Goal: Task Accomplishment & Management: Manage account settings

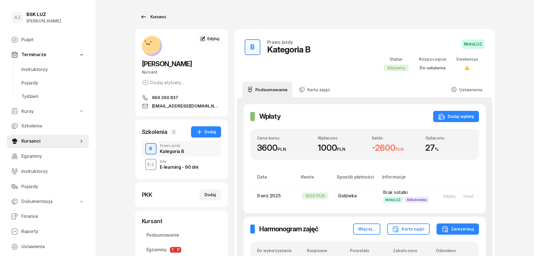
click at [156, 16] on div "Kursanci" at bounding box center [153, 16] width 26 height 7
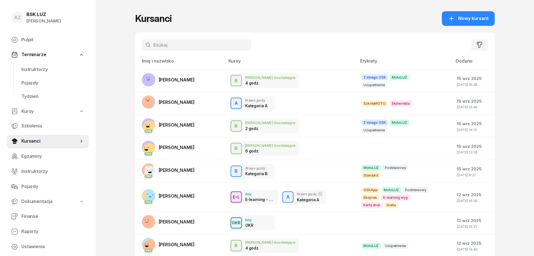
click at [192, 42] on input "text" at bounding box center [197, 44] width 110 height 11
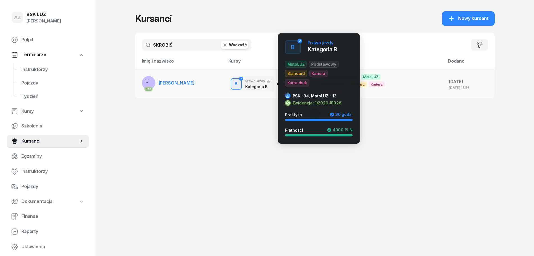
type input "SKROBIŚ"
click at [240, 80] on icon "button" at bounding box center [241, 79] width 4 height 4
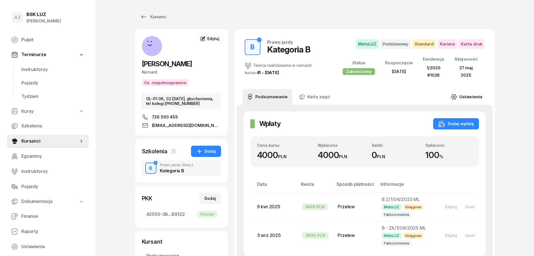
click at [474, 95] on link "Ustawienia" at bounding box center [466, 97] width 40 height 16
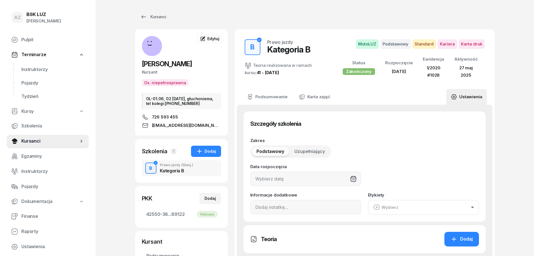
type input "[DATE]"
type input "42550"
type input "38087"
type input "32563"
type input "89122"
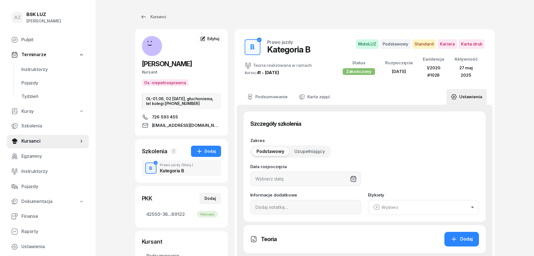
type input "1/2020"
type input "1028"
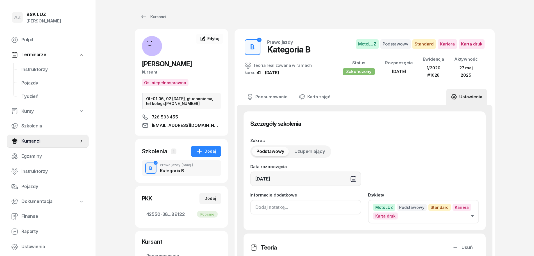
click at [251, 210] on input at bounding box center [305, 207] width 111 height 15
paste input "Z"
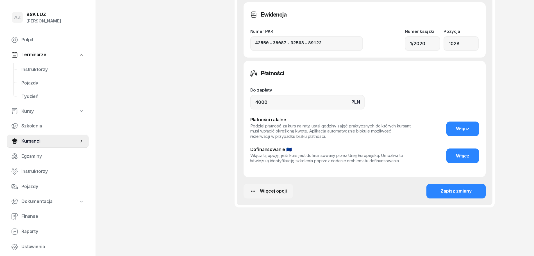
scroll to position [439, 0]
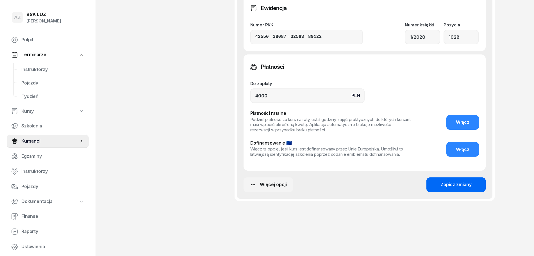
type input "ZAŚW. NR 190/2025"
click at [456, 185] on div "Zapisz zmiany" at bounding box center [456, 184] width 31 height 7
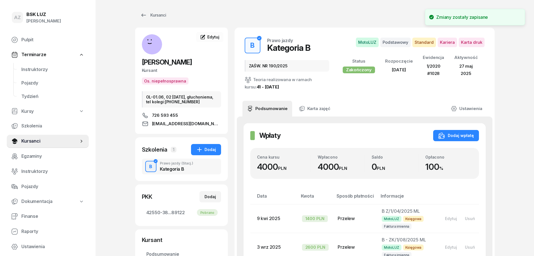
scroll to position [0, 0]
